Goal: Task Accomplishment & Management: Manage account settings

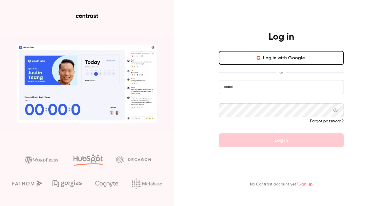
click at [256, 86] on input "email" at bounding box center [281, 87] width 125 height 14
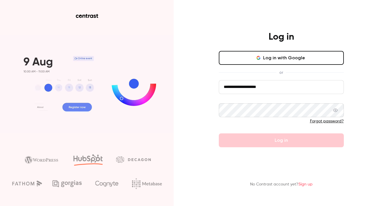
type input "**********"
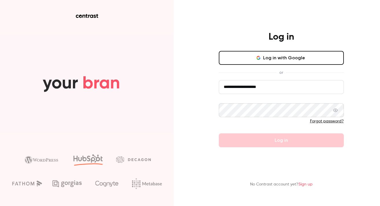
click at [318, 120] on link "Forgot password?" at bounding box center [327, 121] width 34 height 4
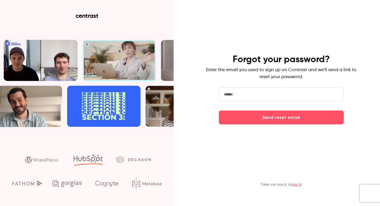
click at [256, 98] on input "email" at bounding box center [281, 94] width 125 height 14
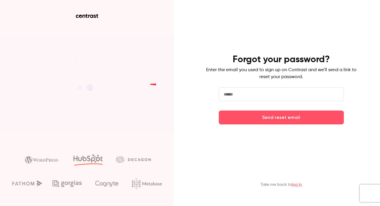
paste input "**********"
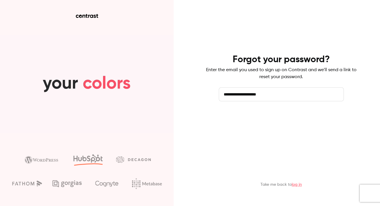
type input "**********"
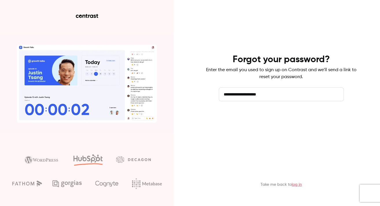
click at [260, 118] on button "Send reset email" at bounding box center [281, 118] width 125 height 14
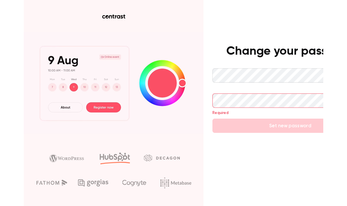
scroll to position [0, 43]
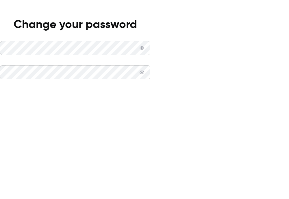
click at [150, 104] on button "Set new password" at bounding box center [75, 97] width 150 height 14
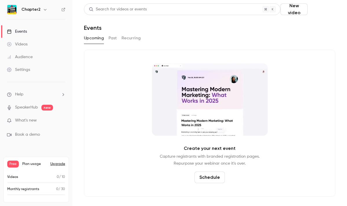
click at [316, 8] on button "Schedule" at bounding box center [322, 9] width 25 height 12
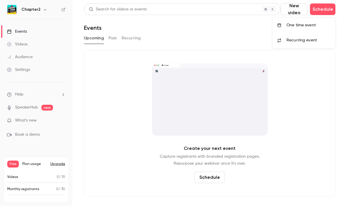
click at [293, 25] on div "One time event" at bounding box center [309, 25] width 44 height 6
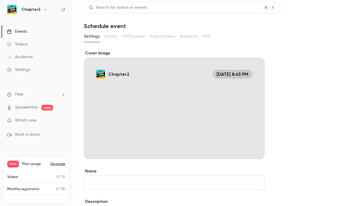
scroll to position [2, 0]
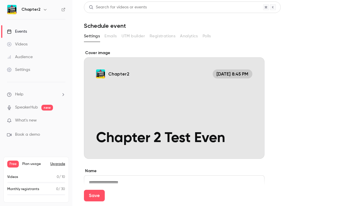
type input "**********"
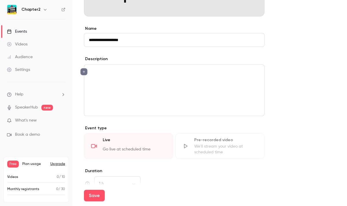
scroll to position [145, 0]
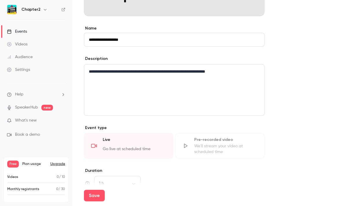
click at [200, 71] on p "**********" at bounding box center [174, 71] width 171 height 7
click at [243, 70] on p "**********" at bounding box center [174, 71] width 171 height 7
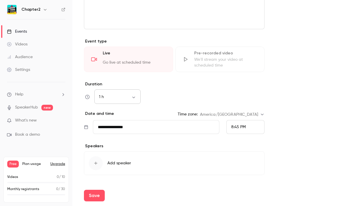
scroll to position [233, 0]
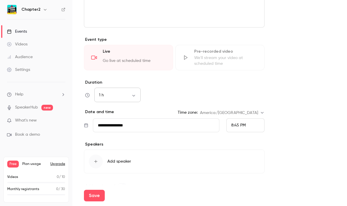
click at [120, 96] on body "**********" at bounding box center [173, 103] width 347 height 206
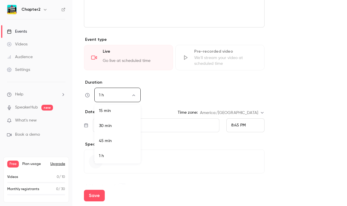
scroll to position [32, 0]
click at [111, 157] on li "1 h 30 min" at bounding box center [117, 157] width 46 height 15
type input "**"
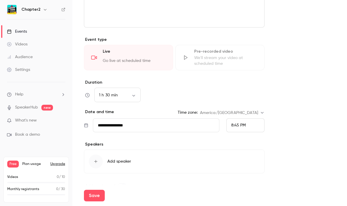
click at [229, 123] on div "8:45 PM" at bounding box center [245, 125] width 38 height 14
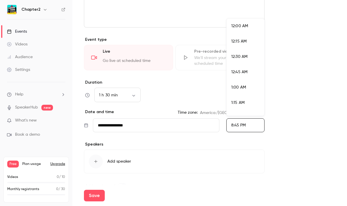
scroll to position [1232, 0]
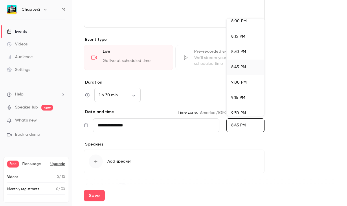
click at [180, 127] on div at bounding box center [173, 103] width 347 height 206
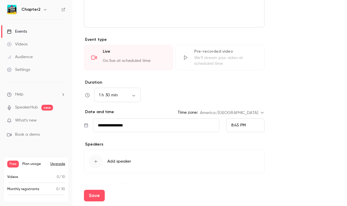
click at [170, 122] on input "**********" at bounding box center [156, 125] width 126 height 14
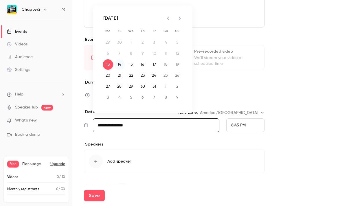
click at [119, 64] on button "14" at bounding box center [119, 64] width 10 height 10
type input "**********"
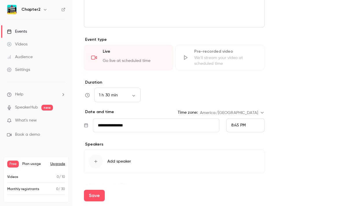
click at [232, 122] on div "8:45 PM" at bounding box center [238, 125] width 14 height 6
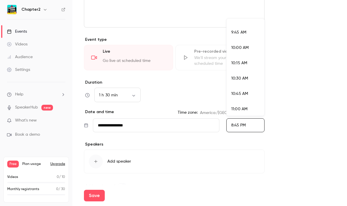
click at [238, 91] on div "10:45 AM" at bounding box center [245, 94] width 28 height 6
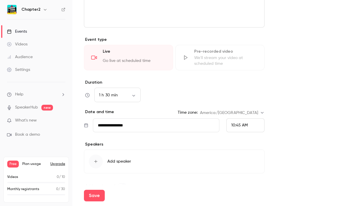
scroll to position [247, 0]
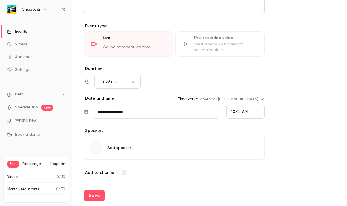
click at [93, 149] on div "button" at bounding box center [96, 148] width 14 height 14
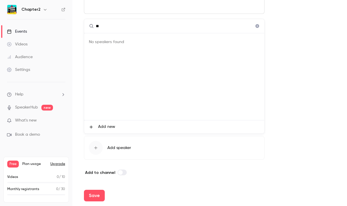
type input "***"
click at [139, 174] on div at bounding box center [173, 103] width 347 height 206
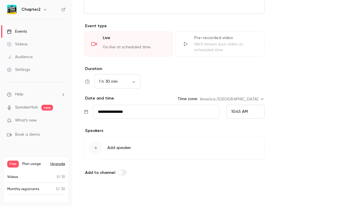
click at [97, 195] on button "Save" at bounding box center [94, 196] width 21 height 12
type input "**"
type input "**********"
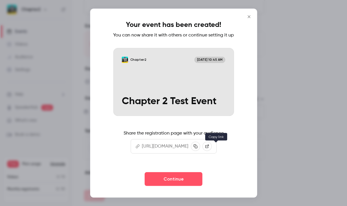
click at [200, 148] on button "button" at bounding box center [195, 146] width 9 height 9
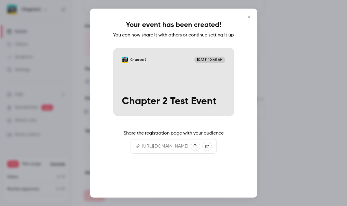
click at [181, 182] on button "Continue" at bounding box center [174, 179] width 58 height 14
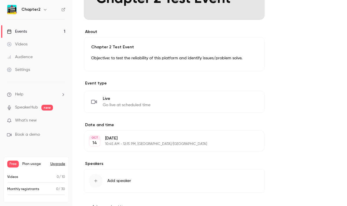
scroll to position [223, 0]
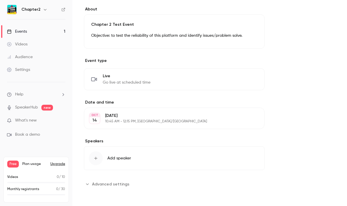
click at [95, 159] on icon "button" at bounding box center [95, 158] width 5 height 5
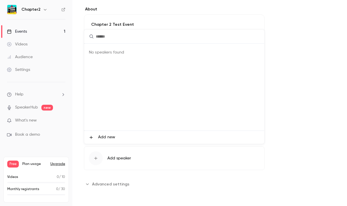
click at [125, 134] on li "Add new" at bounding box center [174, 137] width 180 height 13
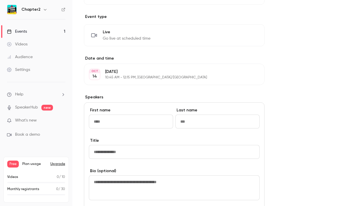
scroll to position [272, 0]
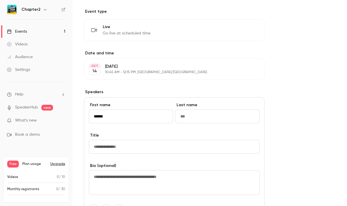
type input "******"
type input "*****"
type input "*******"
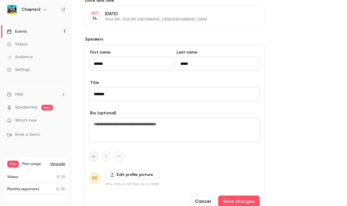
scroll to position [316, 0]
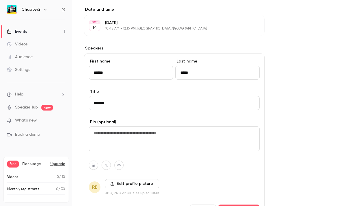
drag, startPoint x: 128, startPoint y: 108, endPoint x: 91, endPoint y: 100, distance: 38.5
click at [91, 100] on input "*******" at bounding box center [174, 103] width 171 height 14
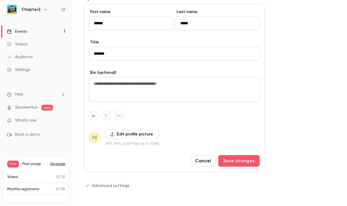
scroll to position [367, 0]
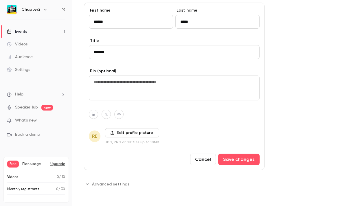
click at [144, 169] on div "First name ****** Last name ***** Title ******* Bio (optional) RE Edit profile …" at bounding box center [174, 87] width 181 height 168
click at [232, 160] on button "Save changes" at bounding box center [238, 160] width 41 height 12
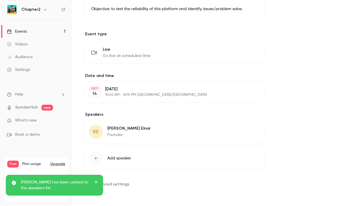
scroll to position [249, 0]
click at [109, 158] on span "Add speaker" at bounding box center [119, 158] width 24 height 6
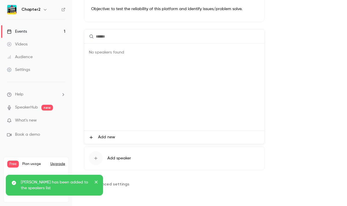
click at [97, 139] on li "Add new" at bounding box center [174, 137] width 180 height 13
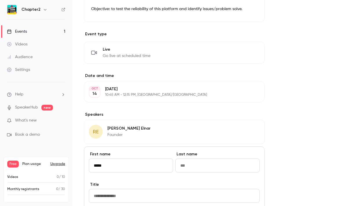
type input "*****"
type input "*"
type input "**********"
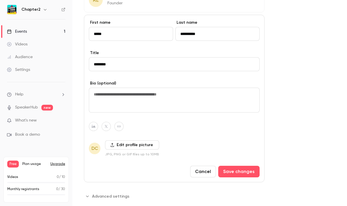
scroll to position [381, 0]
type input "********"
click at [233, 174] on button "Save changes" at bounding box center [238, 172] width 41 height 12
click at [227, 172] on button "Save changes" at bounding box center [238, 172] width 41 height 12
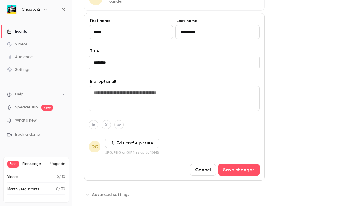
click at [114, 144] on icon at bounding box center [112, 143] width 4 height 4
click at [0, 0] on input "Edit profile picture" at bounding box center [0, 0] width 0 height 0
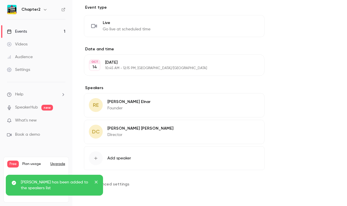
click at [109, 102] on p "Rachel Elnar" at bounding box center [128, 102] width 43 height 6
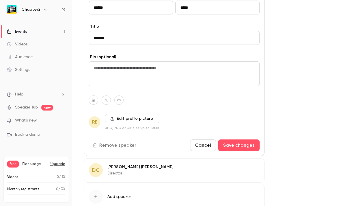
scroll to position [405, 0]
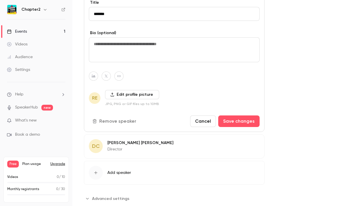
click at [117, 95] on label "Edit profile picture" at bounding box center [132, 94] width 54 height 9
click at [0, 0] on input "Edit profile picture" at bounding box center [0, 0] width 0 height 0
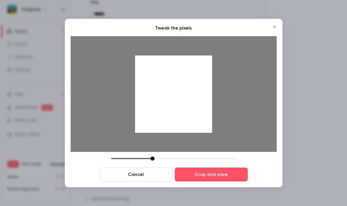
drag, startPoint x: 181, startPoint y: 104, endPoint x: 171, endPoint y: 118, distance: 17.7
click at [171, 118] on div at bounding box center [173, 94] width 77 height 77
drag, startPoint x: 151, startPoint y: 158, endPoint x: 164, endPoint y: 158, distance: 13.0
click at [164, 158] on div at bounding box center [164, 159] width 4 height 4
drag, startPoint x: 167, startPoint y: 117, endPoint x: 158, endPoint y: 131, distance: 16.9
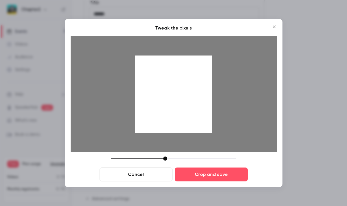
click at [158, 131] on div at bounding box center [173, 94] width 77 height 77
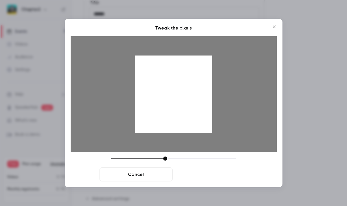
click at [204, 175] on button "Crop and save" at bounding box center [211, 175] width 73 height 14
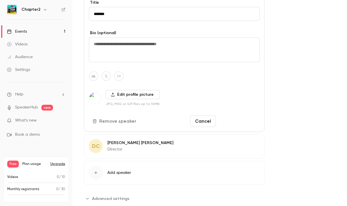
click at [237, 120] on button "Save changes" at bounding box center [238, 121] width 41 height 12
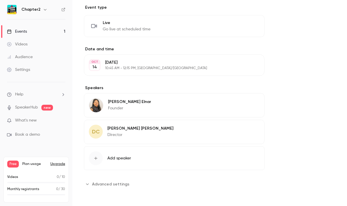
scroll to position [262, 0]
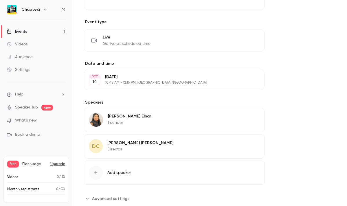
click at [149, 145] on div "DC David Carr-Berry Director Edit" at bounding box center [174, 146] width 181 height 24
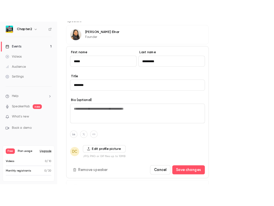
scroll to position [370, 0]
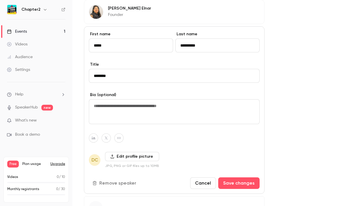
click at [119, 153] on label "Edit profile picture" at bounding box center [132, 156] width 54 height 9
click at [0, 0] on input "Edit profile picture" at bounding box center [0, 0] width 0 height 0
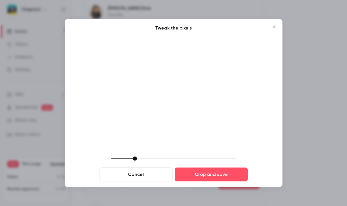
drag, startPoint x: 152, startPoint y: 159, endPoint x: 130, endPoint y: 157, distance: 22.3
click at [133, 157] on div at bounding box center [135, 159] width 4 height 4
drag, startPoint x: 130, startPoint y: 157, endPoint x: 141, endPoint y: 158, distance: 10.7
click at [147, 158] on div at bounding box center [149, 159] width 4 height 4
click at [144, 178] on button "Cancel" at bounding box center [136, 175] width 73 height 14
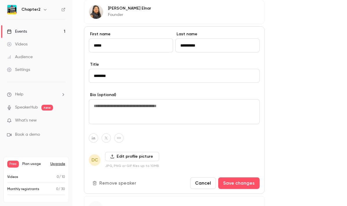
click at [124, 157] on label "Edit profile picture" at bounding box center [132, 156] width 54 height 9
click at [0, 0] on input "Edit profile picture" at bounding box center [0, 0] width 0 height 0
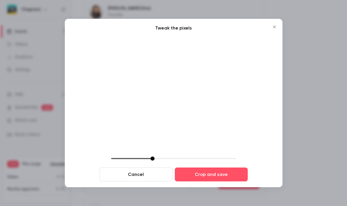
click at [273, 25] on icon "Close" at bounding box center [274, 27] width 7 height 5
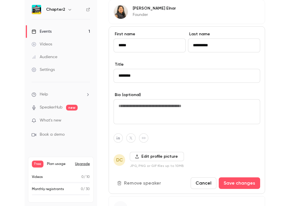
scroll to position [367, 0]
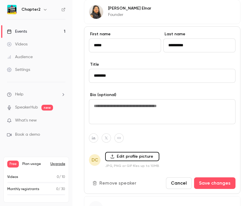
click at [117, 156] on label "Edit profile picture" at bounding box center [132, 156] width 54 height 9
click at [0, 0] on input "Edit profile picture" at bounding box center [0, 0] width 0 height 0
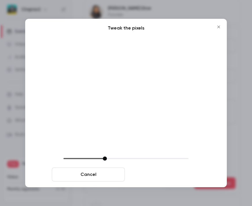
click at [172, 175] on button "Crop and save" at bounding box center [163, 175] width 73 height 14
click at [150, 173] on button "Crop and save" at bounding box center [163, 175] width 73 height 14
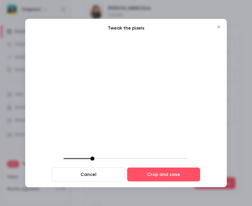
drag, startPoint x: 104, startPoint y: 157, endPoint x: 90, endPoint y: 157, distance: 13.6
click at [90, 157] on div at bounding box center [92, 159] width 4 height 4
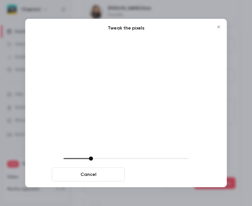
click at [163, 169] on button "Crop and save" at bounding box center [163, 175] width 73 height 14
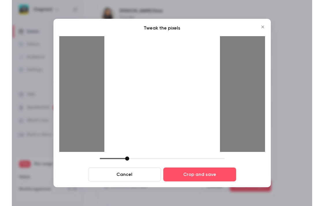
scroll to position [370, 0]
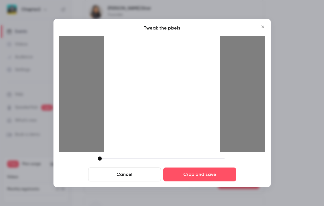
drag, startPoint x: 141, startPoint y: 159, endPoint x: 95, endPoint y: 159, distance: 46.3
click at [95, 159] on div "Cancel Crop and save" at bounding box center [162, 169] width 206 height 25
click at [140, 173] on button "Cancel" at bounding box center [124, 175] width 73 height 14
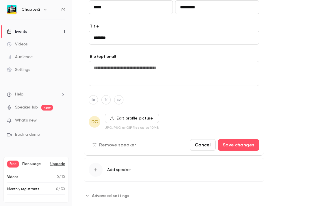
scroll to position [419, 0]
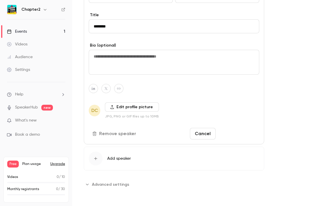
click at [238, 131] on button "Save changes" at bounding box center [238, 134] width 41 height 12
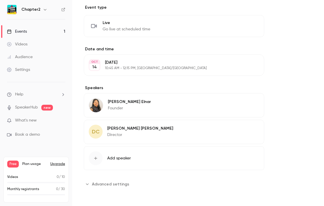
scroll to position [276, 0]
click at [115, 188] on button "Advanced settings" at bounding box center [108, 183] width 49 height 9
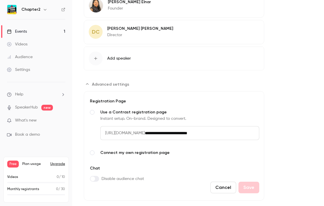
scroll to position [388, 0]
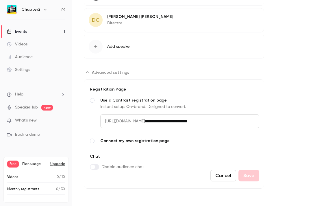
click at [41, 108] on p "SpeakerHub new" at bounding box center [30, 107] width 46 height 6
click at [29, 107] on link "SpeakerHub" at bounding box center [26, 107] width 23 height 6
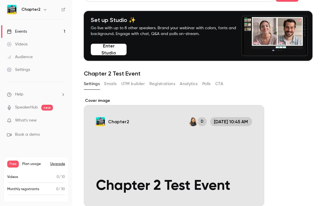
scroll to position [12, 0]
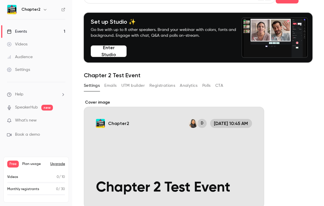
click at [107, 84] on button "Emails" at bounding box center [110, 85] width 12 height 9
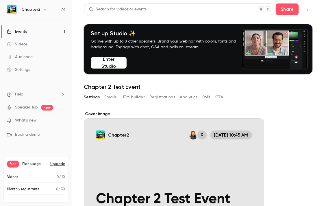
click at [131, 96] on button "UTM builder" at bounding box center [133, 97] width 23 height 9
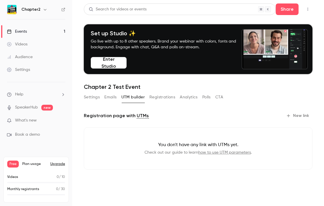
click at [165, 96] on button "Registrations" at bounding box center [163, 97] width 26 height 9
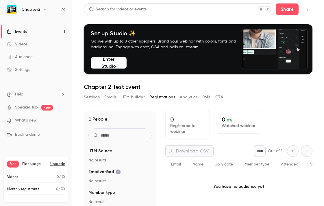
click at [187, 96] on button "Analytics" at bounding box center [189, 97] width 18 height 9
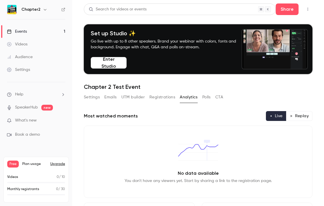
click at [209, 97] on button "Polls" at bounding box center [207, 97] width 8 height 9
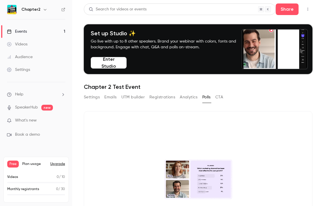
click at [221, 97] on button "CTA" at bounding box center [220, 97] width 8 height 9
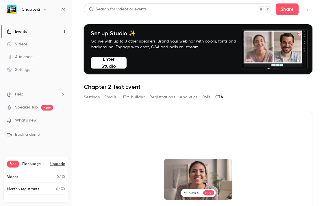
click at [93, 97] on button "Settings" at bounding box center [92, 97] width 16 height 9
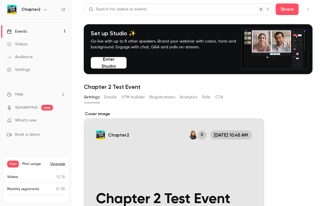
click at [111, 64] on button "Enter Studio" at bounding box center [109, 63] width 36 height 12
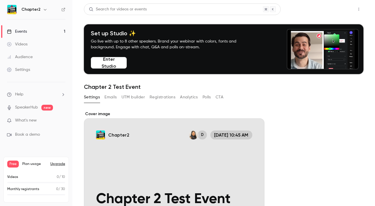
click at [337, 9] on button "Share" at bounding box center [338, 9] width 23 height 12
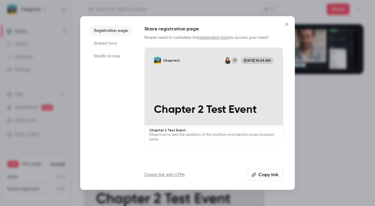
click at [107, 57] on li "Studio access" at bounding box center [110, 56] width 43 height 10
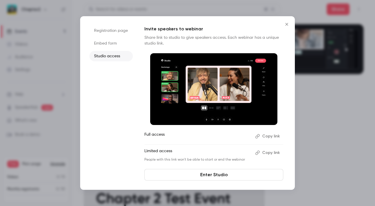
click at [268, 134] on button "Copy link" at bounding box center [268, 136] width 30 height 9
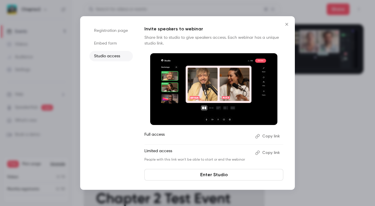
click at [287, 25] on icon "Close" at bounding box center [286, 24] width 3 height 3
